Goal: Task Accomplishment & Management: Complete application form

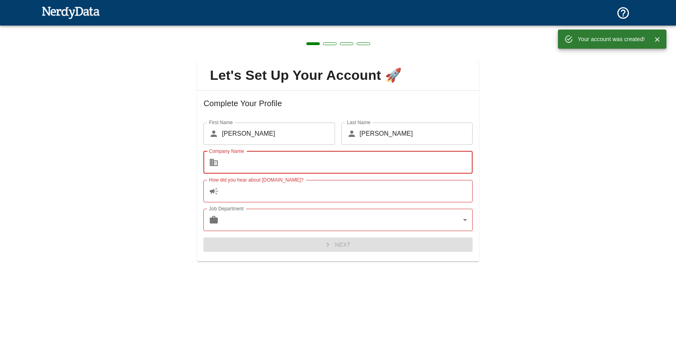
click at [280, 164] on input "Company Name" at bounding box center [347, 162] width 250 height 22
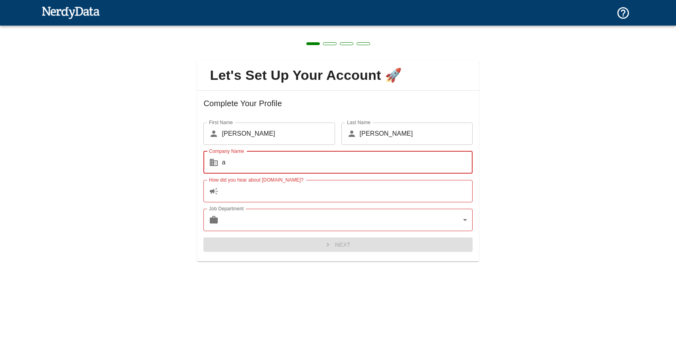
type input "a"
click at [328, 28] on body "Technologies Domains Pricing Products Create a Report Create a list of websites…" at bounding box center [338, 14] width 676 height 28
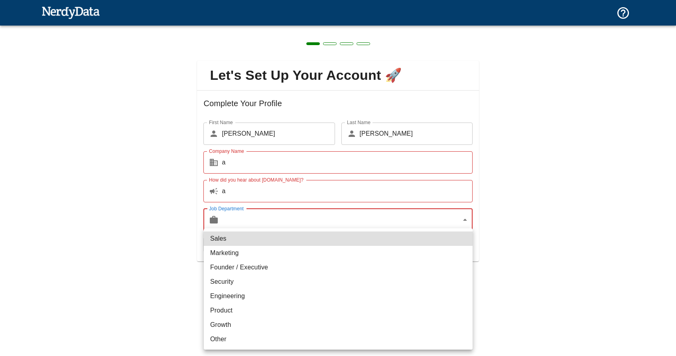
click at [294, 250] on li "Marketing" at bounding box center [338, 253] width 269 height 14
type input "marketing"
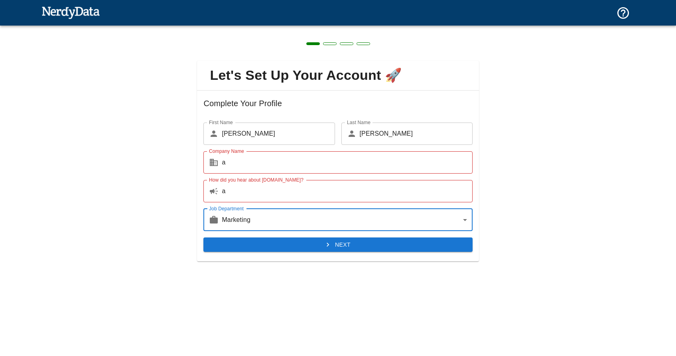
click at [294, 251] on button "Next" at bounding box center [337, 244] width 269 height 15
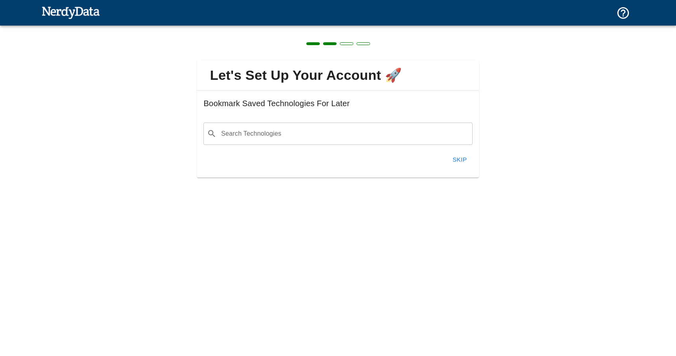
click at [463, 157] on button "Skip" at bounding box center [460, 159] width 26 height 17
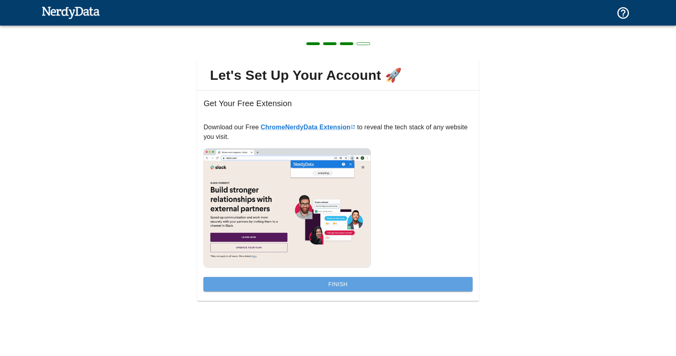
click at [368, 282] on button "Finish" at bounding box center [337, 284] width 269 height 15
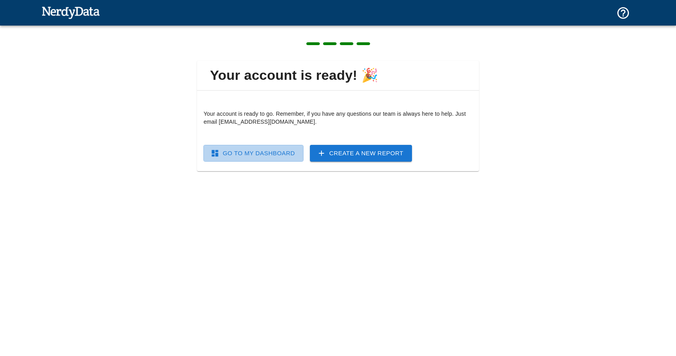
click at [275, 152] on link "Go To My Dashboard" at bounding box center [253, 153] width 100 height 17
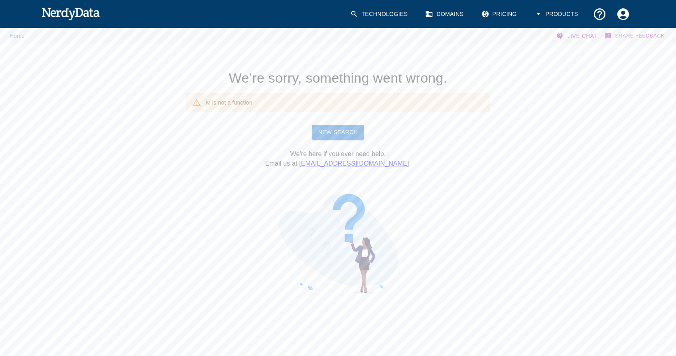
click at [336, 134] on link "New Search" at bounding box center [338, 132] width 52 height 15
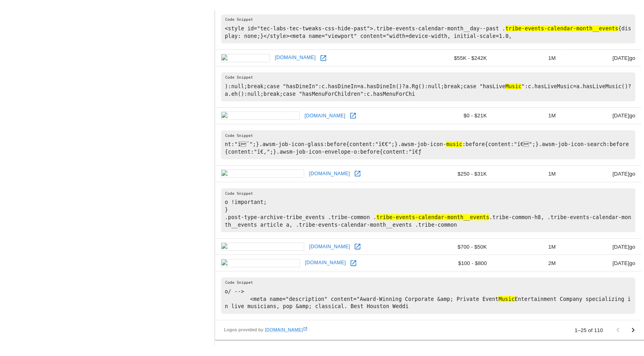
scroll to position [1151, 0]
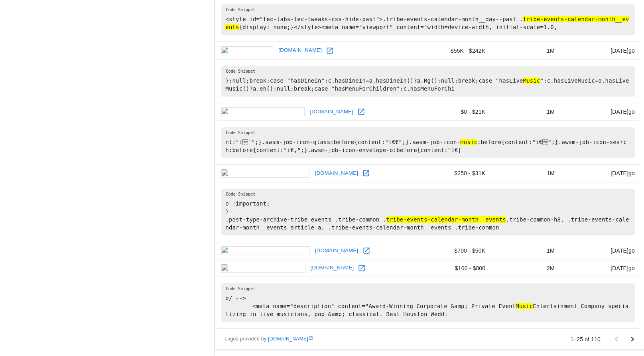
click at [591, 335] on p "1–25 of 110" at bounding box center [585, 339] width 30 height 8
click at [581, 341] on p "1–25 of 110" at bounding box center [585, 339] width 30 height 8
click at [297, 305] on pre "o/ --> <meta name="description" content="Award-Winning Corporate &amp; Private …" at bounding box center [428, 302] width 414 height 39
click button "Go to next page" at bounding box center [633, 339] width 16 height 16
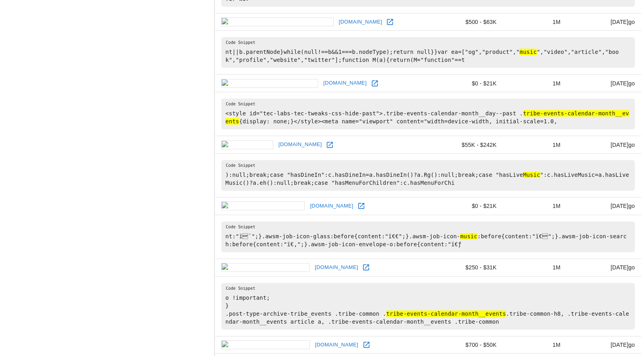
scroll to position [1151, 0]
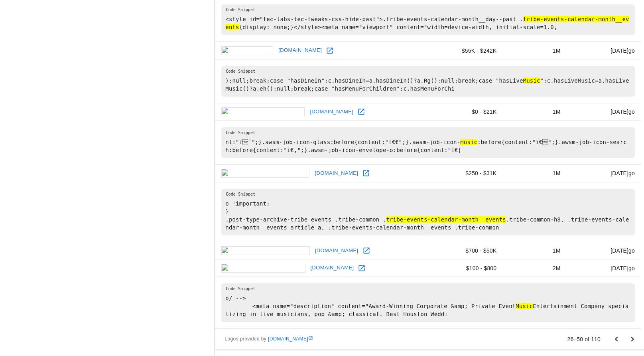
click at [469, 329] on div "Logos provided by Logo.dev 26–50 of 110" at bounding box center [428, 339] width 426 height 21
click at [468, 334] on div "Logos provided by Logo.dev 26–50 of 110" at bounding box center [428, 339] width 426 height 21
click button "Go to next page" at bounding box center [633, 339] width 16 height 16
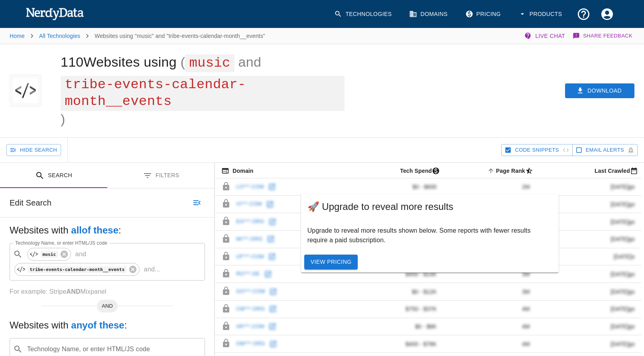
click at [354, 128] on div "Download" at bounding box center [496, 90] width 297 height 93
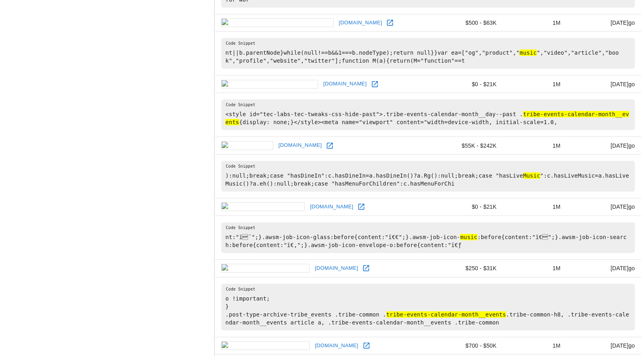
scroll to position [1151, 0]
